Goal: Information Seeking & Learning: Learn about a topic

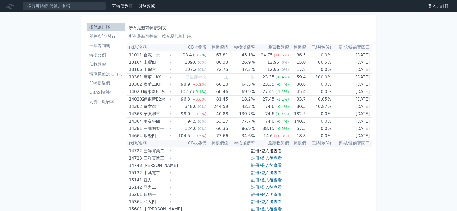
click at [266, 152] on link "註冊/登入後查看" at bounding box center [267, 150] width 30 height 5
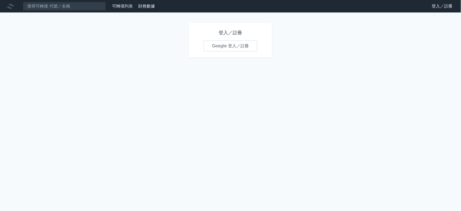
click at [234, 47] on link "Google 登入／註冊" at bounding box center [231, 46] width 54 height 11
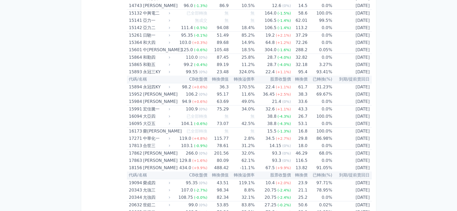
scroll to position [86, 0]
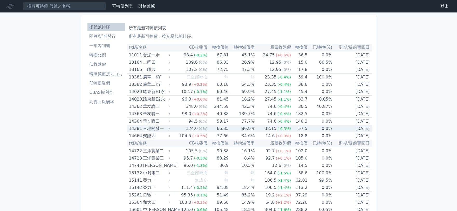
scroll to position [347, 0]
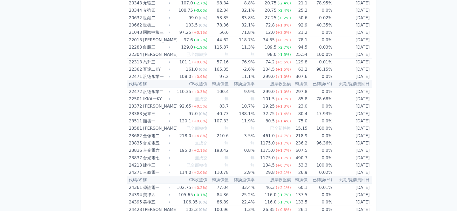
scroll to position [347, 0]
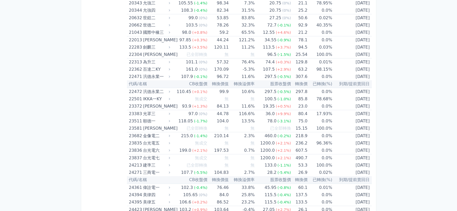
scroll to position [347, 0]
